Goal: Task Accomplishment & Management: Use online tool/utility

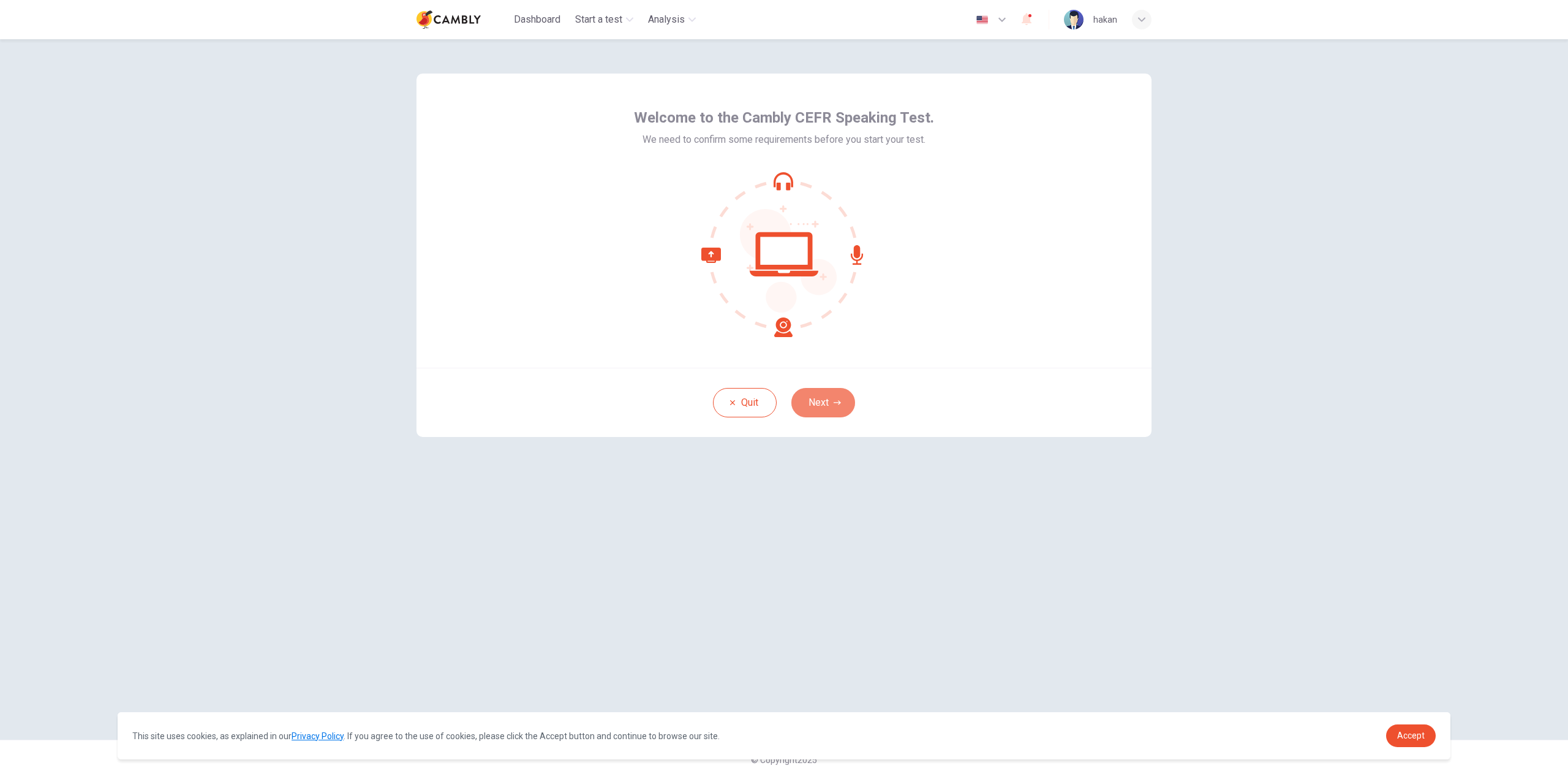
click at [828, 408] on button "Next" at bounding box center [824, 402] width 64 height 30
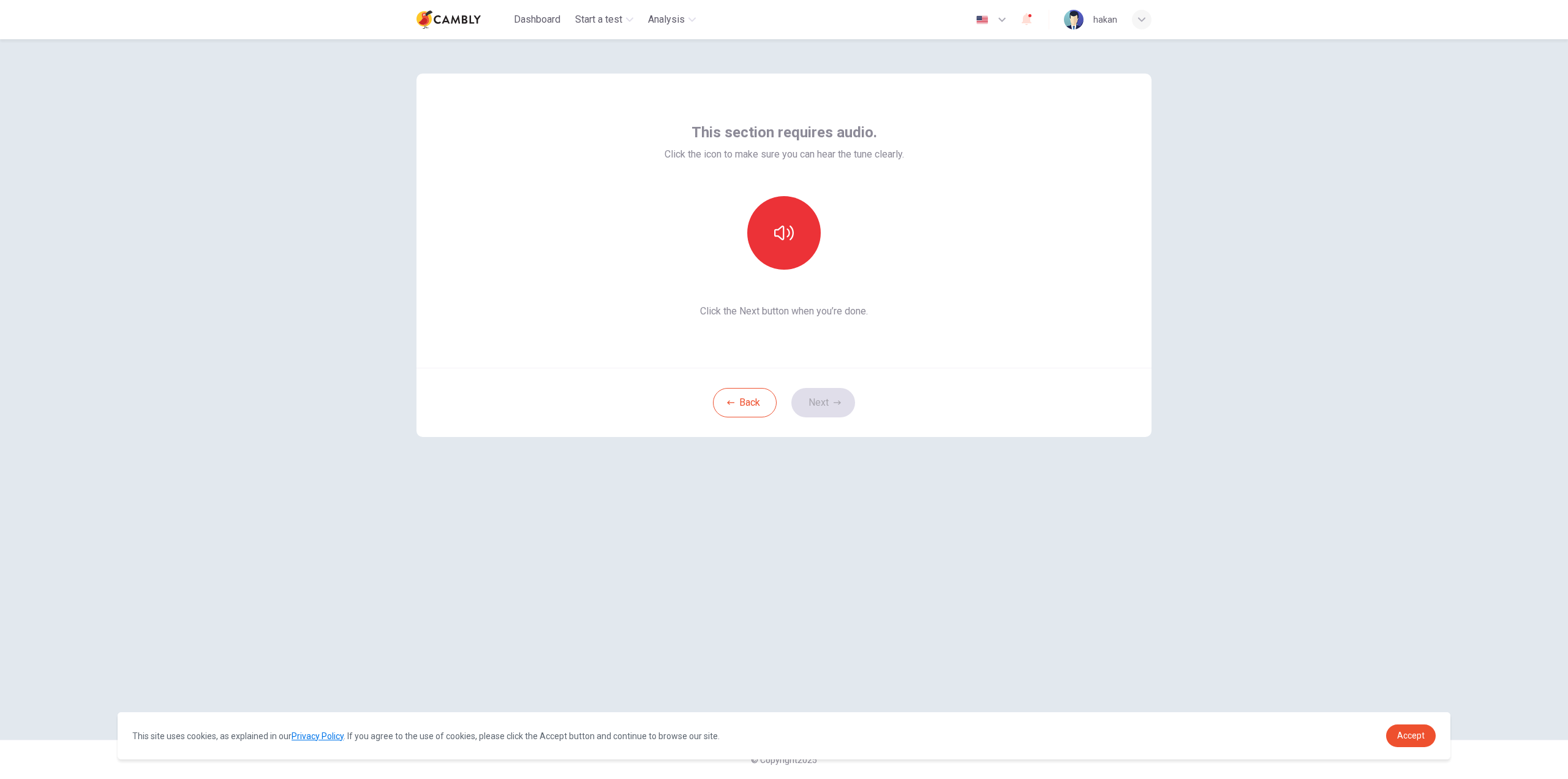
click at [828, 408] on div "Back Next" at bounding box center [784, 402] width 735 height 70
click at [784, 218] on button "button" at bounding box center [784, 233] width 74 height 74
click at [820, 399] on button "Next" at bounding box center [824, 402] width 64 height 30
click at [794, 242] on h6 "Record" at bounding box center [784, 244] width 27 height 14
click at [832, 400] on button "Next" at bounding box center [824, 402] width 64 height 30
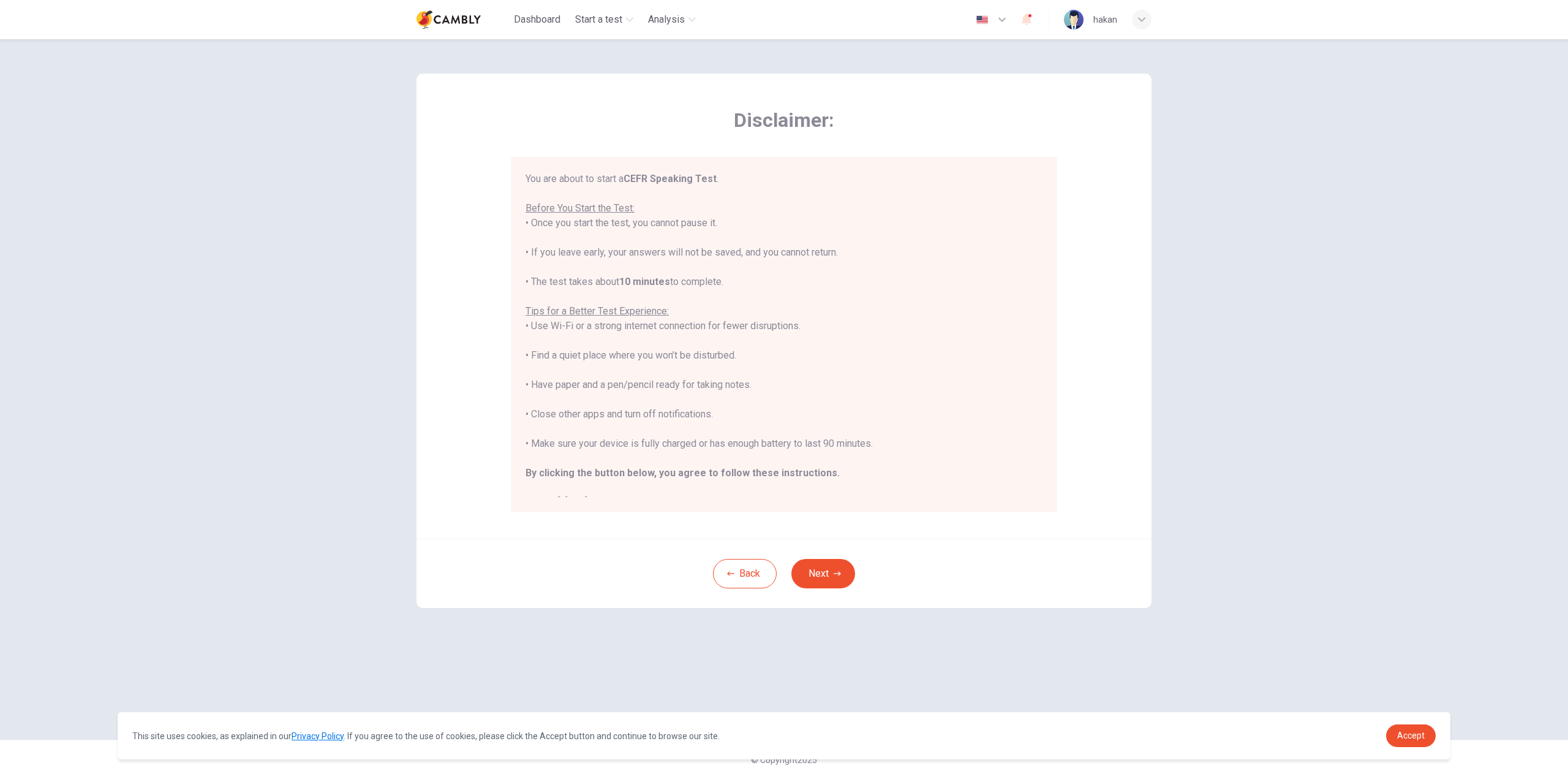
click at [828, 569] on button "Next" at bounding box center [824, 573] width 64 height 30
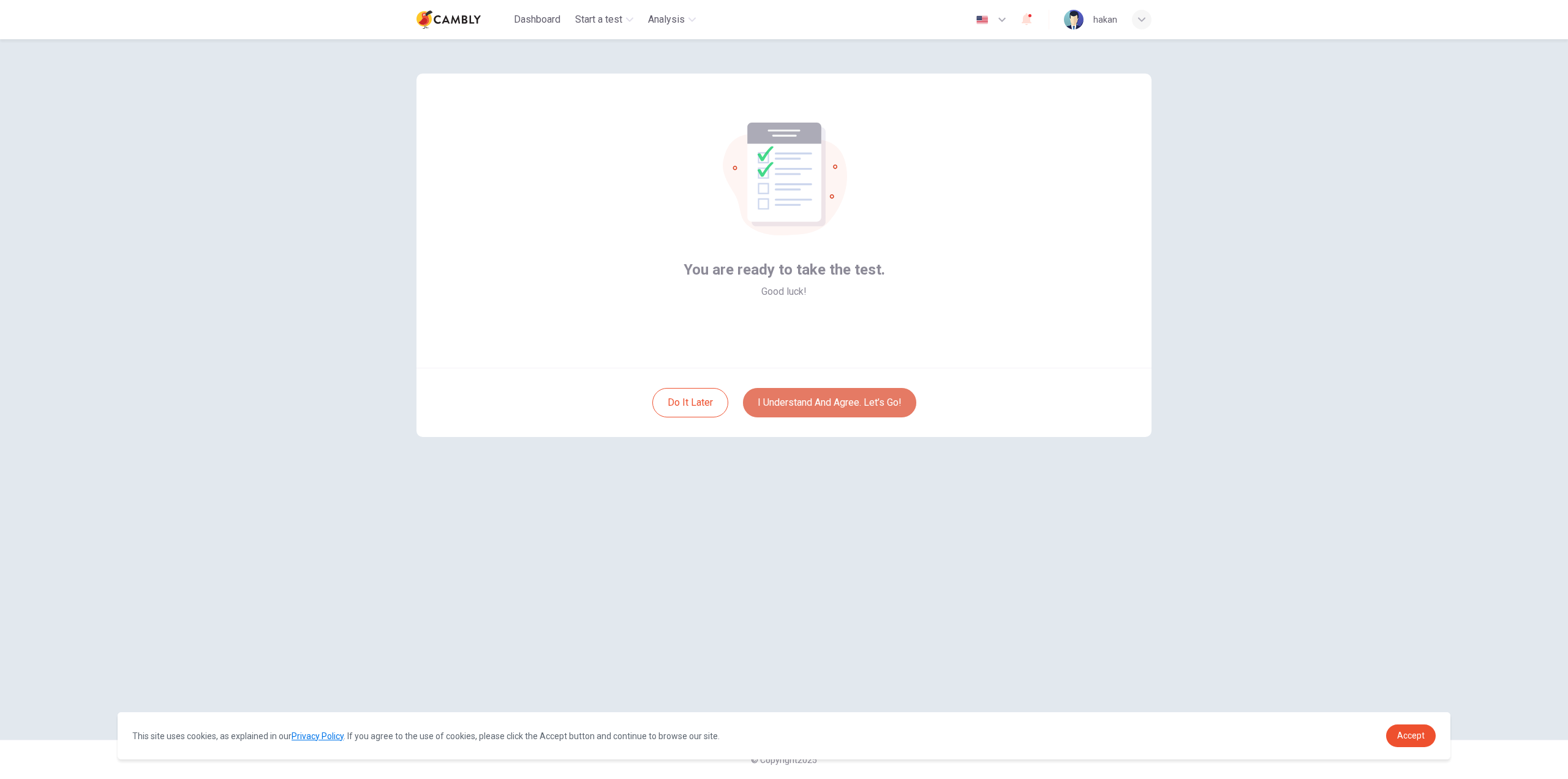
click at [836, 410] on button "I understand and agree. Let’s go!" at bounding box center [829, 402] width 174 height 30
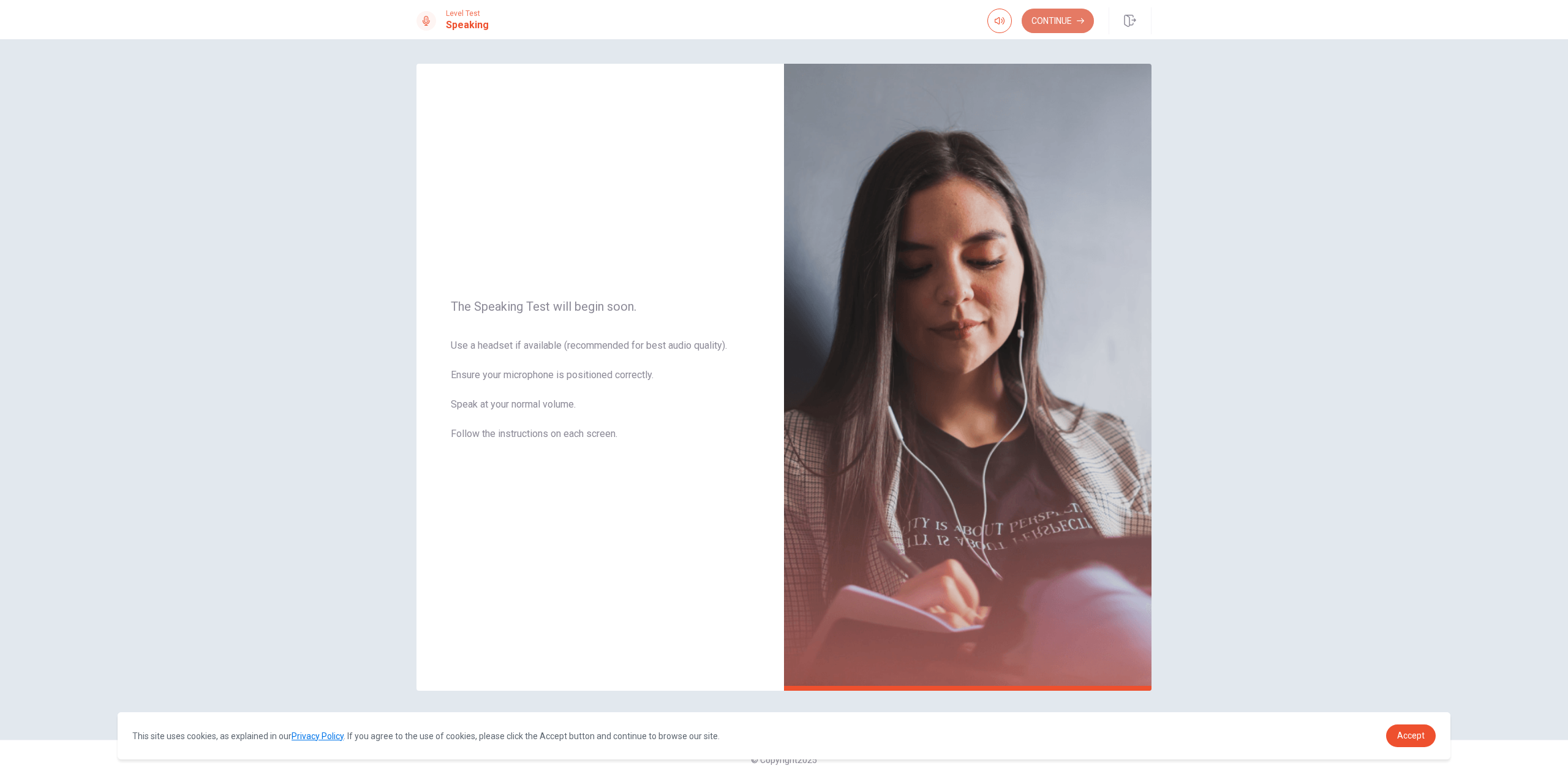
click at [1077, 23] on icon "button" at bounding box center [1080, 20] width 7 height 7
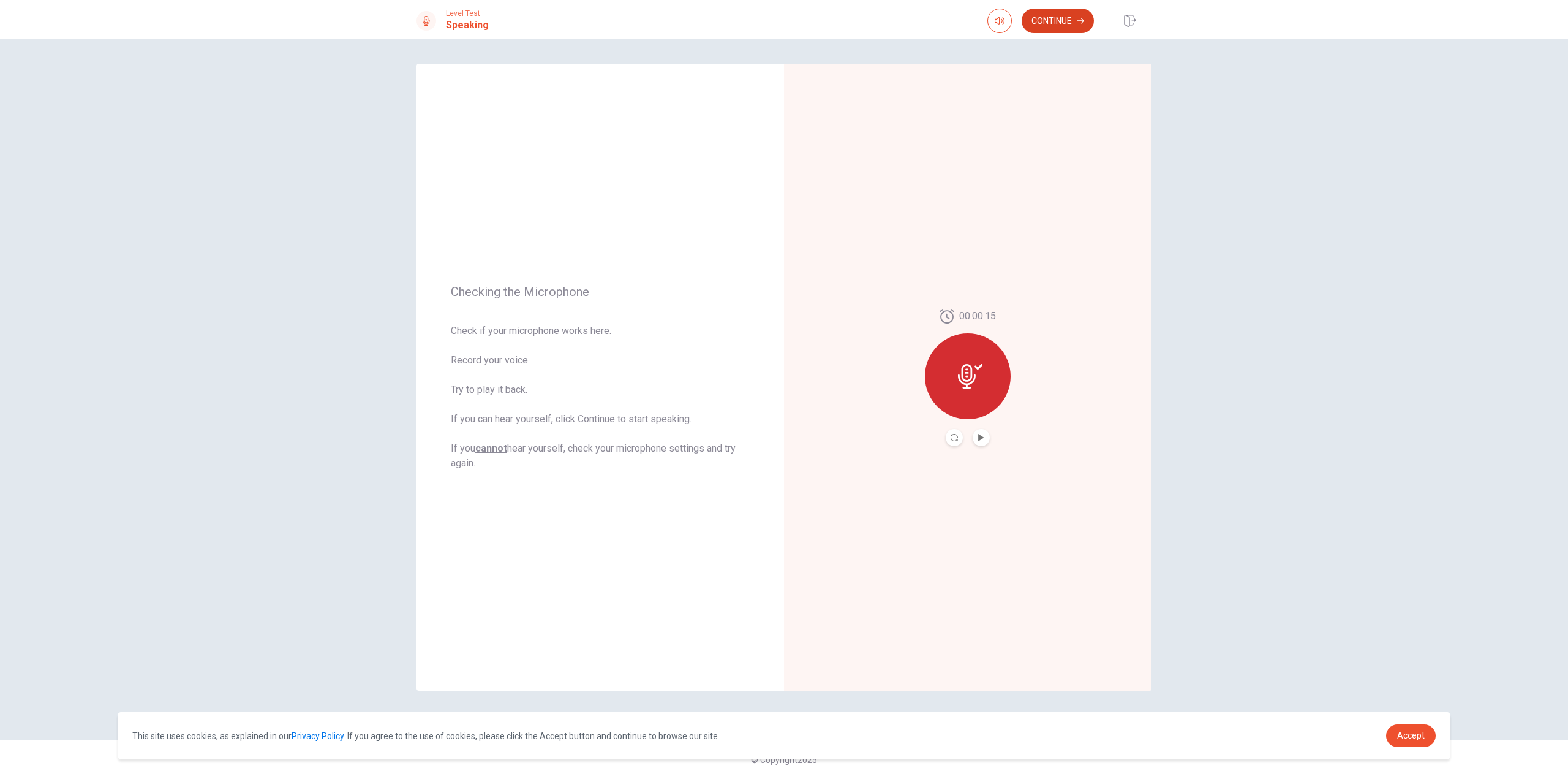
click at [1077, 23] on icon "button" at bounding box center [1080, 20] width 7 height 7
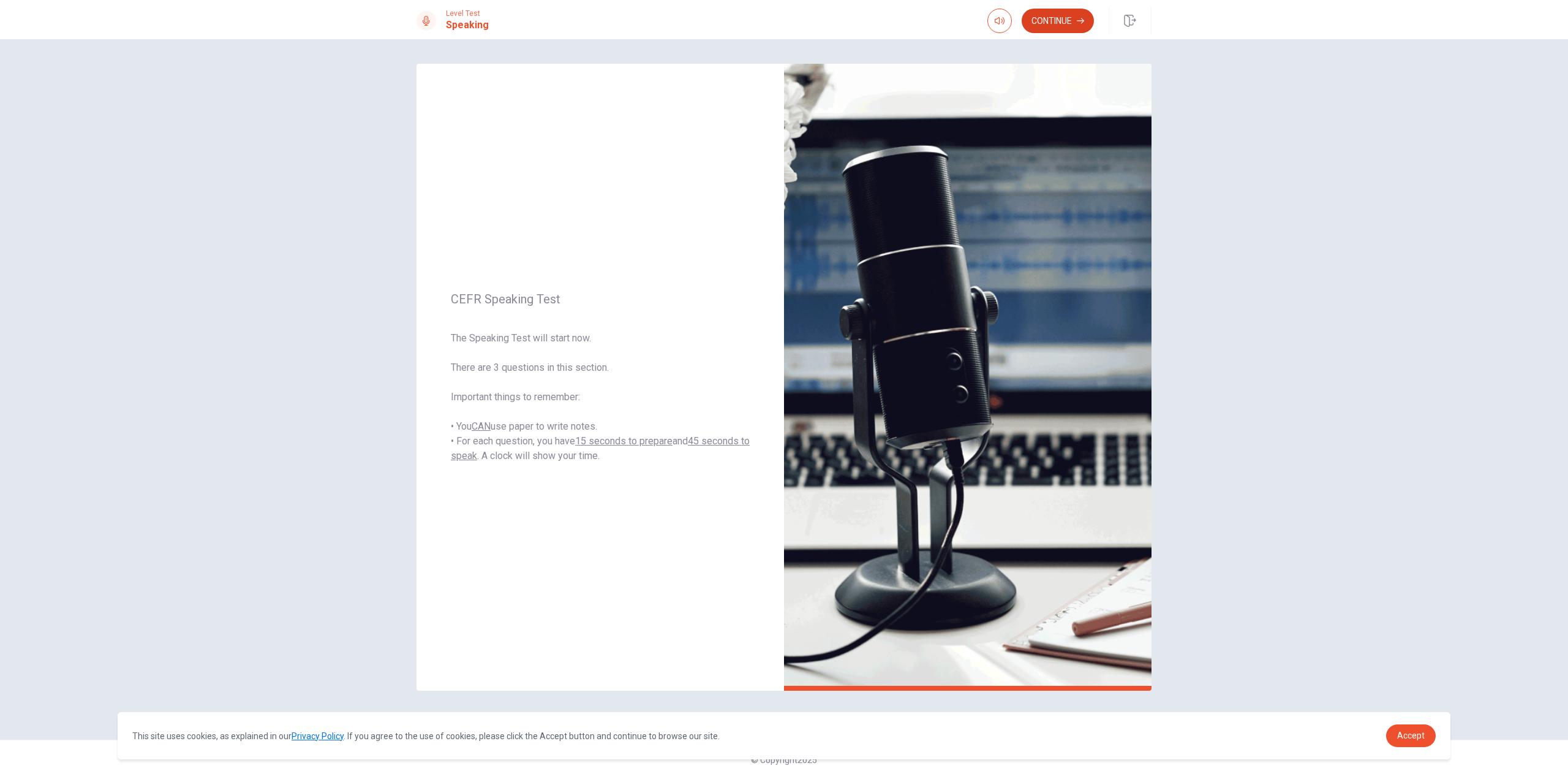
click at [1077, 23] on icon "button" at bounding box center [1080, 20] width 7 height 7
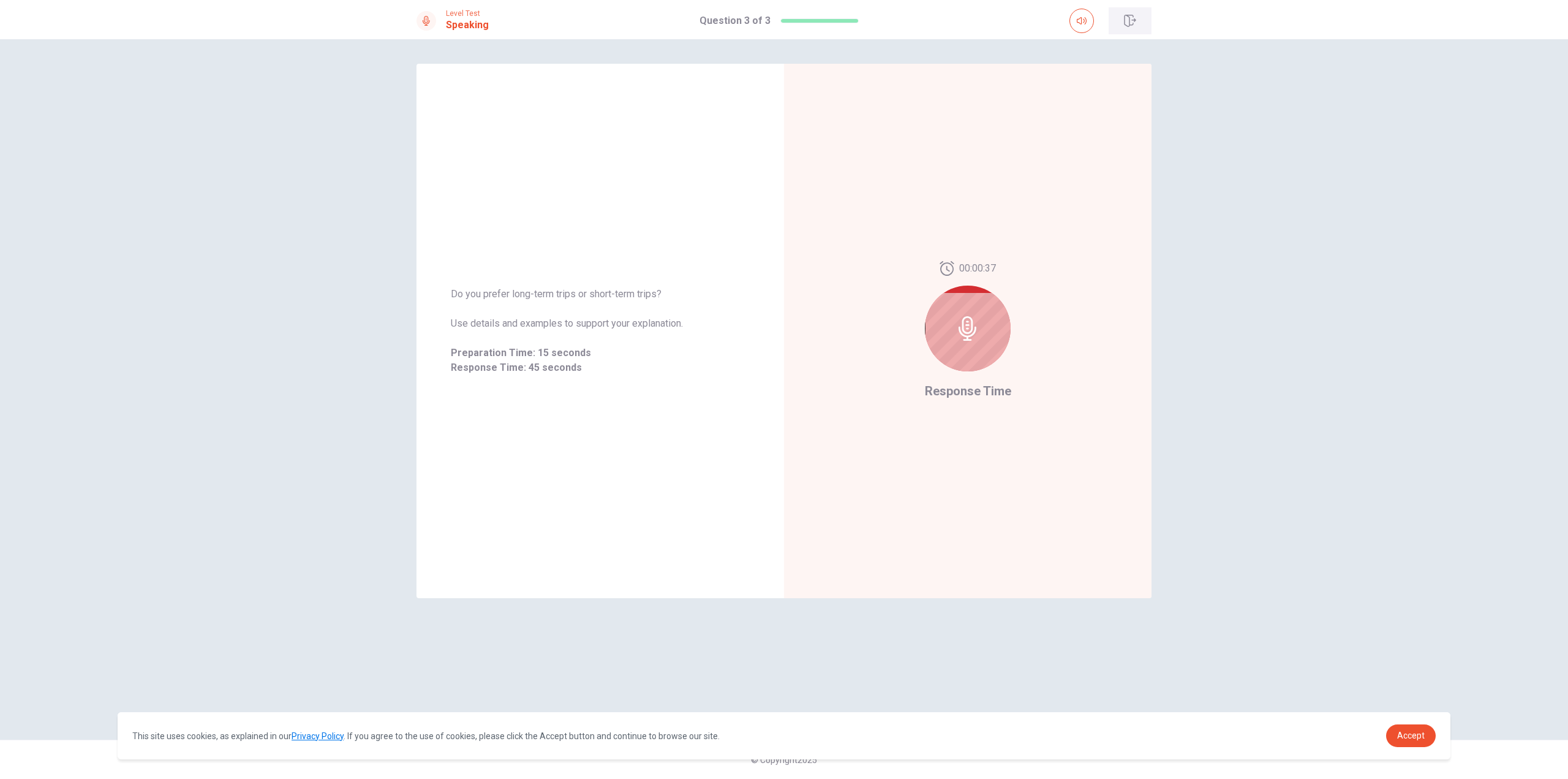
click at [1136, 20] on button "button" at bounding box center [1130, 21] width 43 height 27
